Goal: Task Accomplishment & Management: Manage account settings

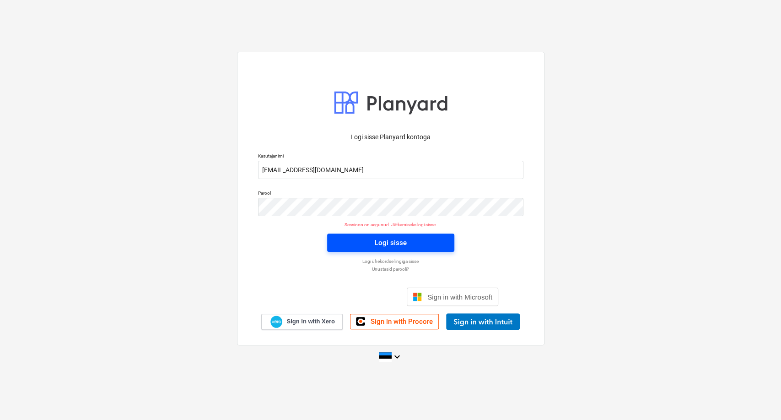
click at [392, 246] on div "Logi sisse" at bounding box center [391, 243] width 32 height 12
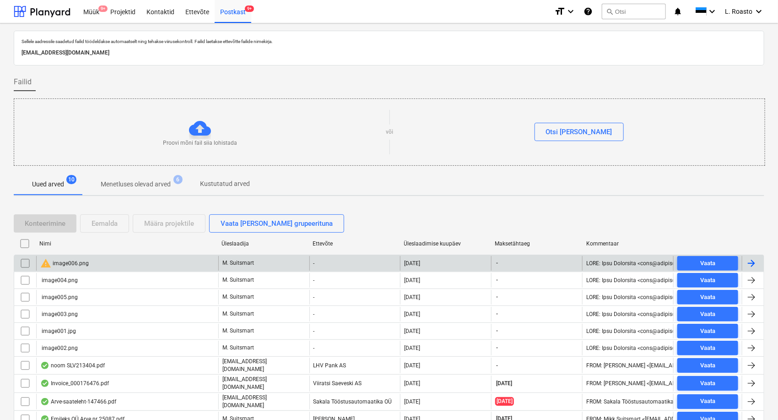
click at [28, 262] on input "checkbox" at bounding box center [25, 263] width 15 height 15
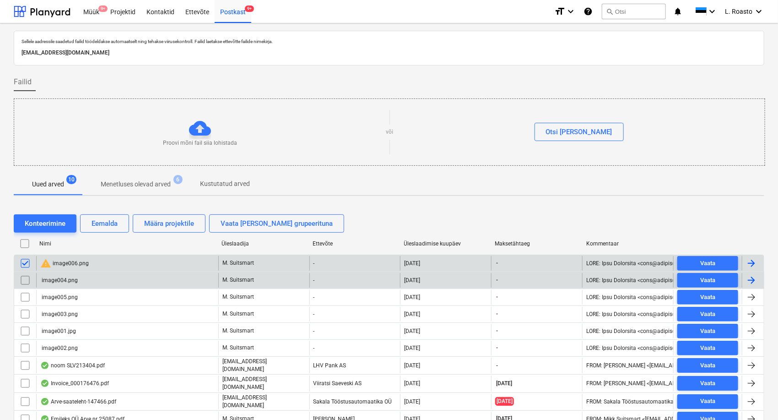
click at [26, 279] on input "checkbox" at bounding box center [25, 280] width 15 height 15
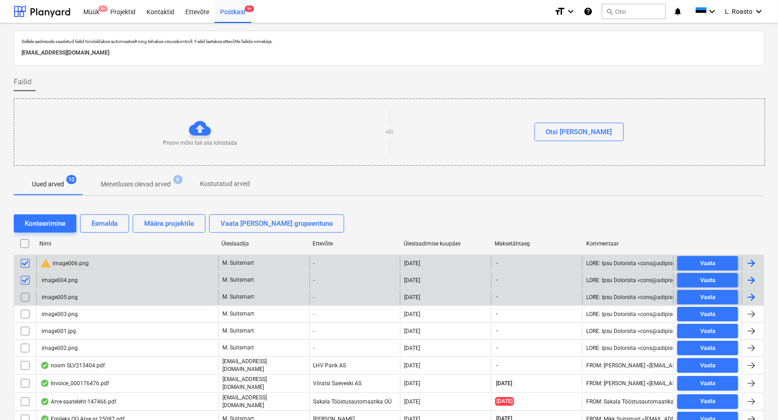
click at [27, 299] on input "checkbox" at bounding box center [25, 297] width 15 height 15
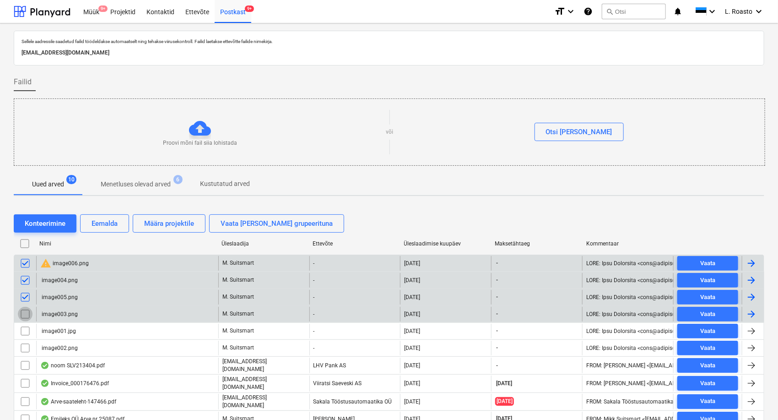
click at [26, 313] on input "checkbox" at bounding box center [25, 314] width 15 height 15
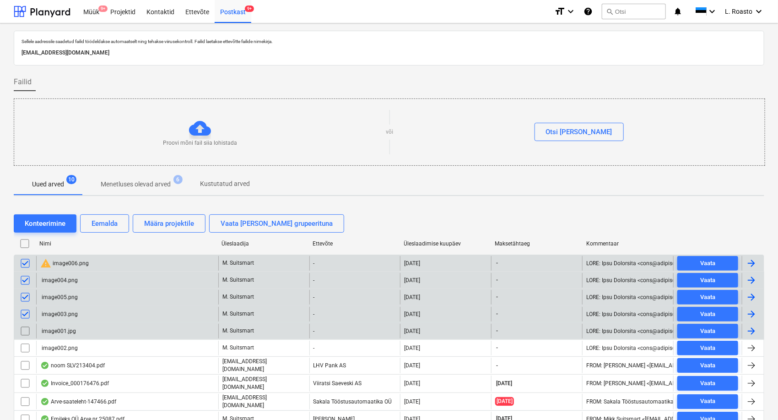
click at [25, 333] on input "checkbox" at bounding box center [25, 331] width 15 height 15
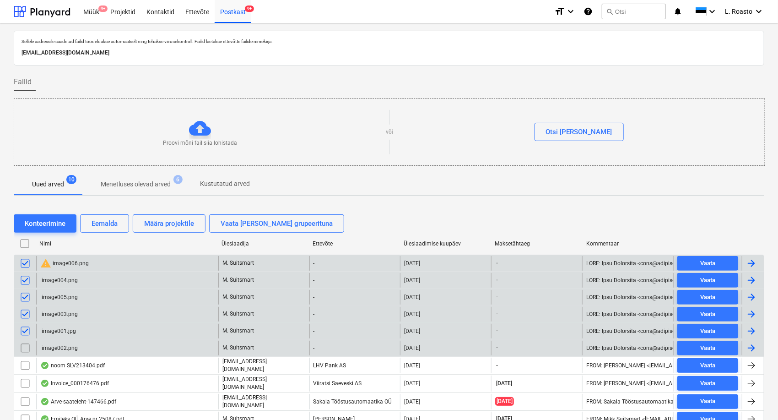
click at [24, 352] on input "checkbox" at bounding box center [25, 347] width 15 height 15
click at [109, 222] on div "Eemalda" at bounding box center [105, 223] width 26 height 12
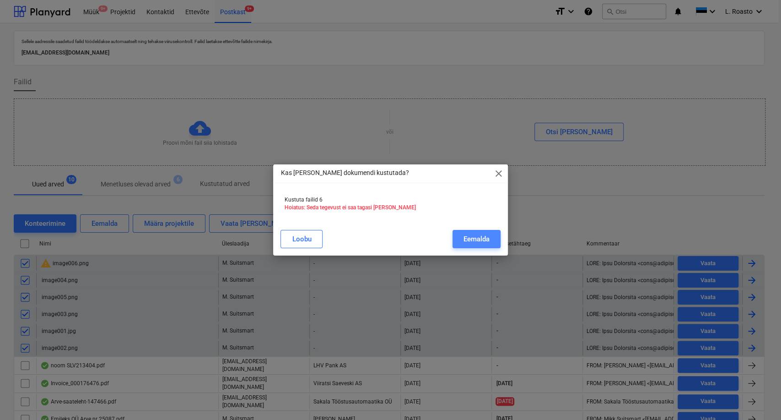
click at [470, 238] on div "Eemalda" at bounding box center [477, 239] width 26 height 12
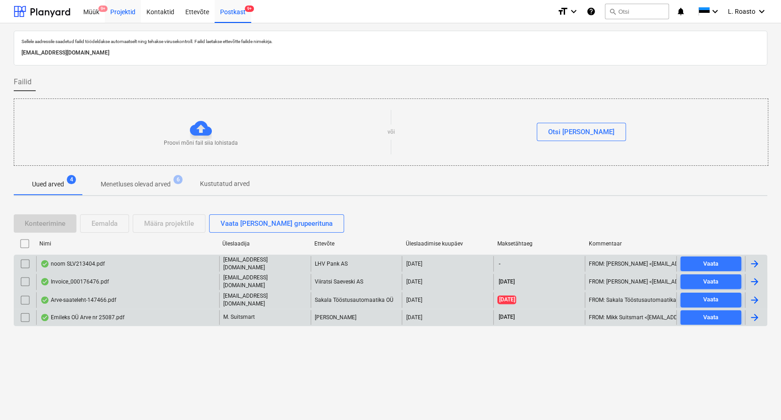
click at [128, 13] on div "Projektid" at bounding box center [123, 11] width 36 height 23
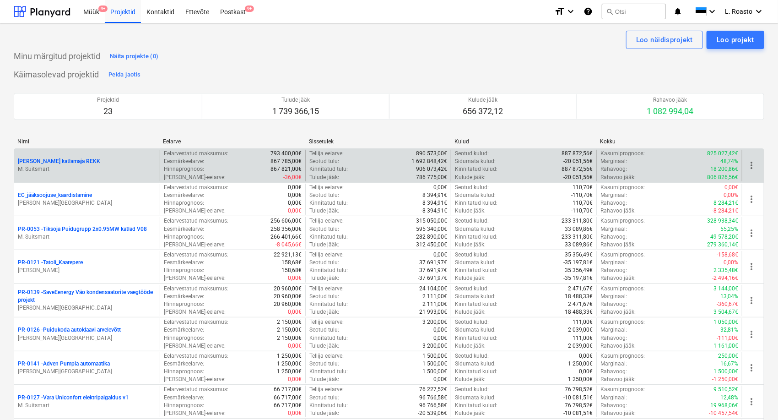
click at [70, 161] on p "[PERSON_NAME] katlamaja REKK" at bounding box center [59, 161] width 82 height 8
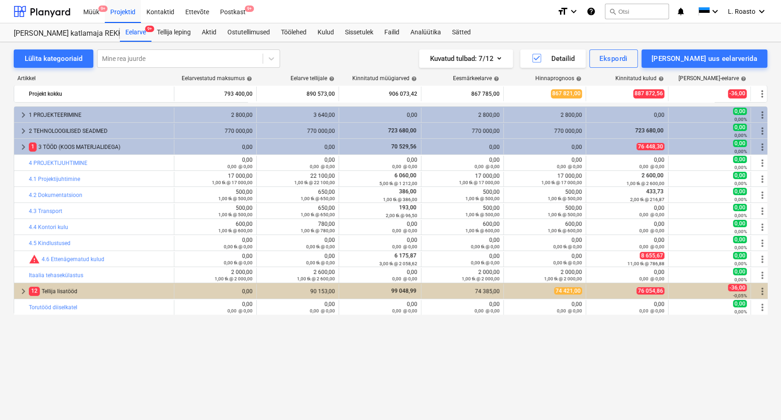
click at [70, 161] on link "4 PROJEKTIJUHTIMINE" at bounding box center [58, 163] width 59 height 6
